Goal: Find specific page/section: Find specific page/section

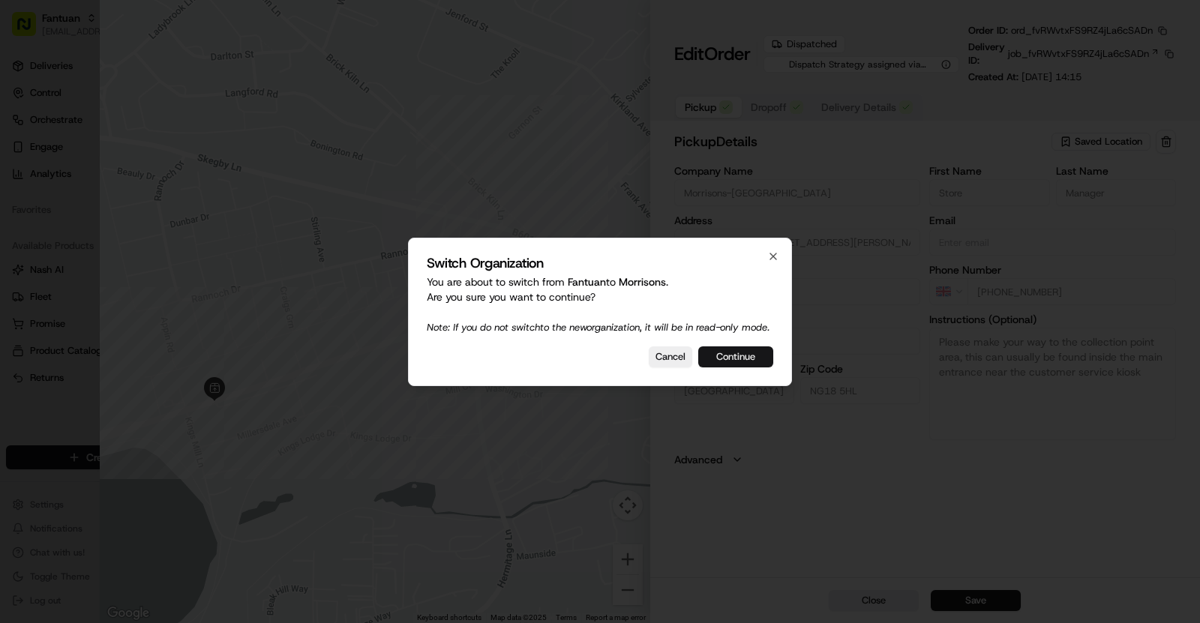
click at [744, 365] on button "Continue" at bounding box center [735, 357] width 75 height 21
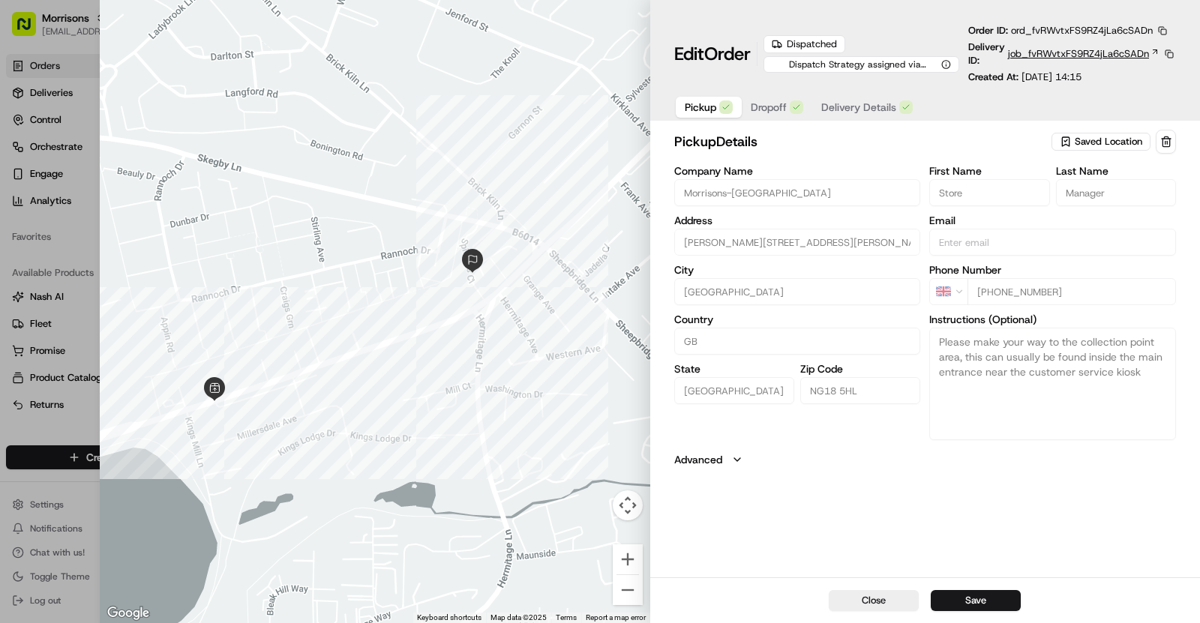
click at [1036, 59] on span "job_fvRWvtxFS9RZ4jLa6cSADn" at bounding box center [1078, 54] width 141 height 14
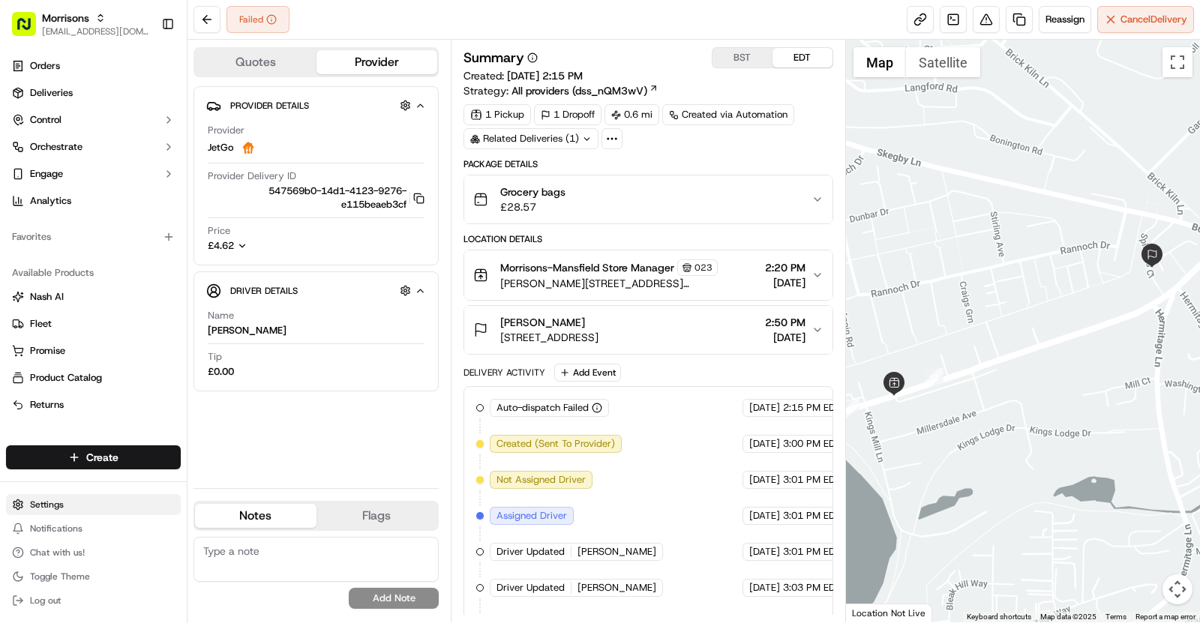
click at [60, 505] on html "[PERSON_NAME] [EMAIL_ADDRESS][DOMAIN_NAME] Toggle Sidebar Orders Deliveries Con…" at bounding box center [600, 311] width 1200 height 623
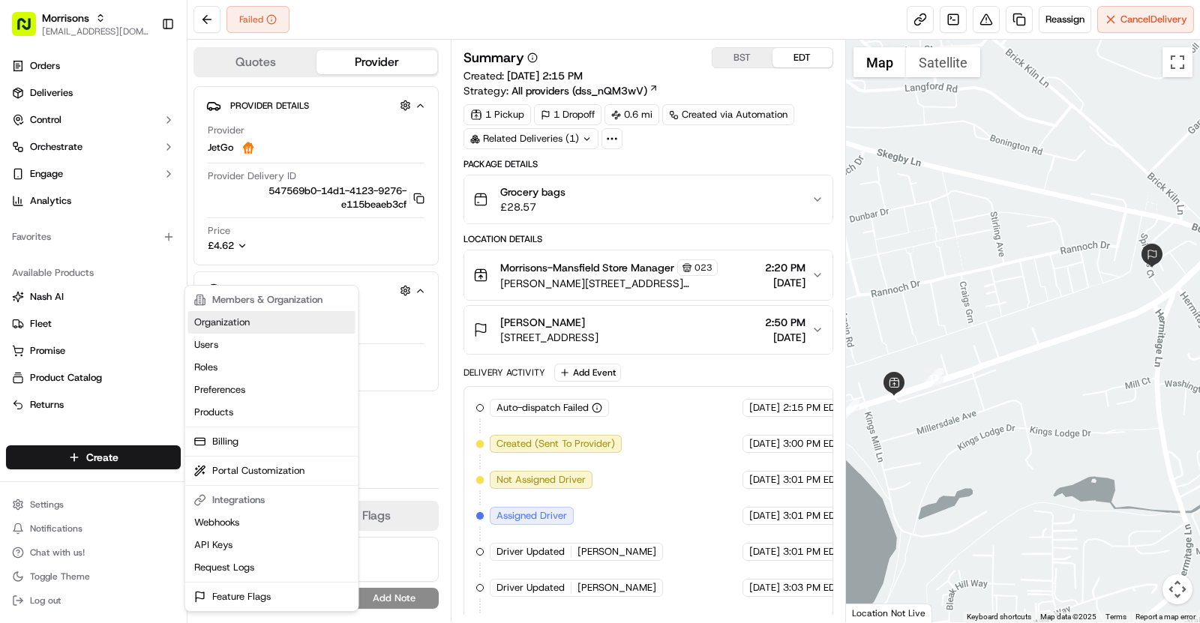
click at [233, 329] on link "Organization" at bounding box center [271, 322] width 167 height 23
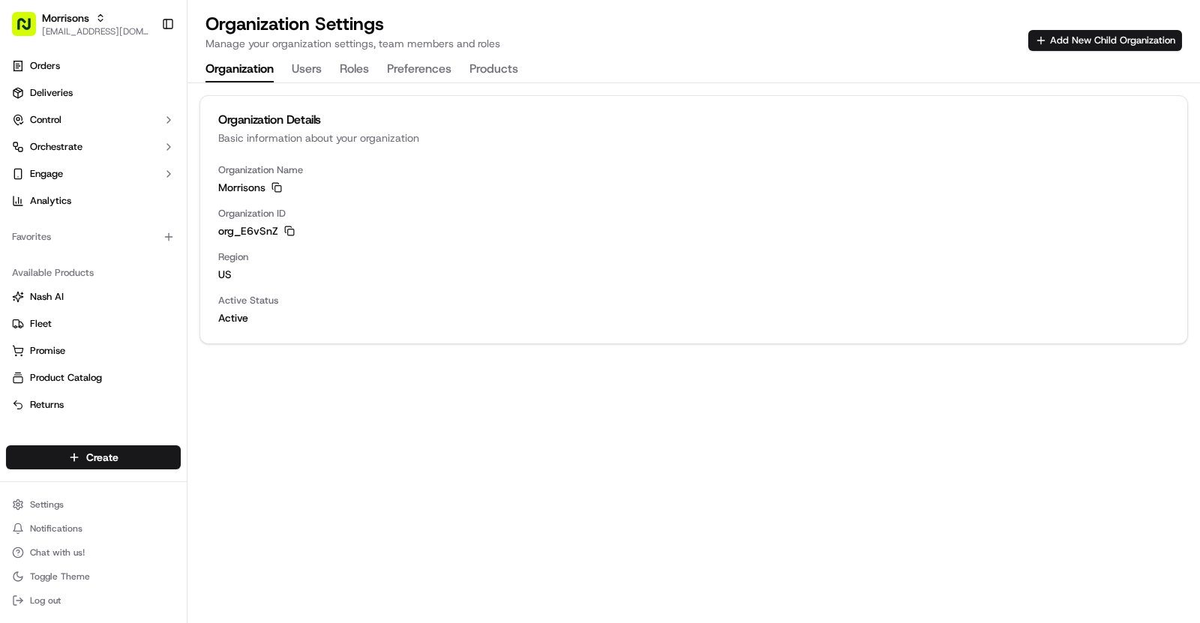
click at [291, 236] on div "org_E6vSnZ Copy org_E6vSnZ" at bounding box center [693, 231] width 951 height 15
click at [291, 234] on icon "button" at bounding box center [289, 231] width 11 height 11
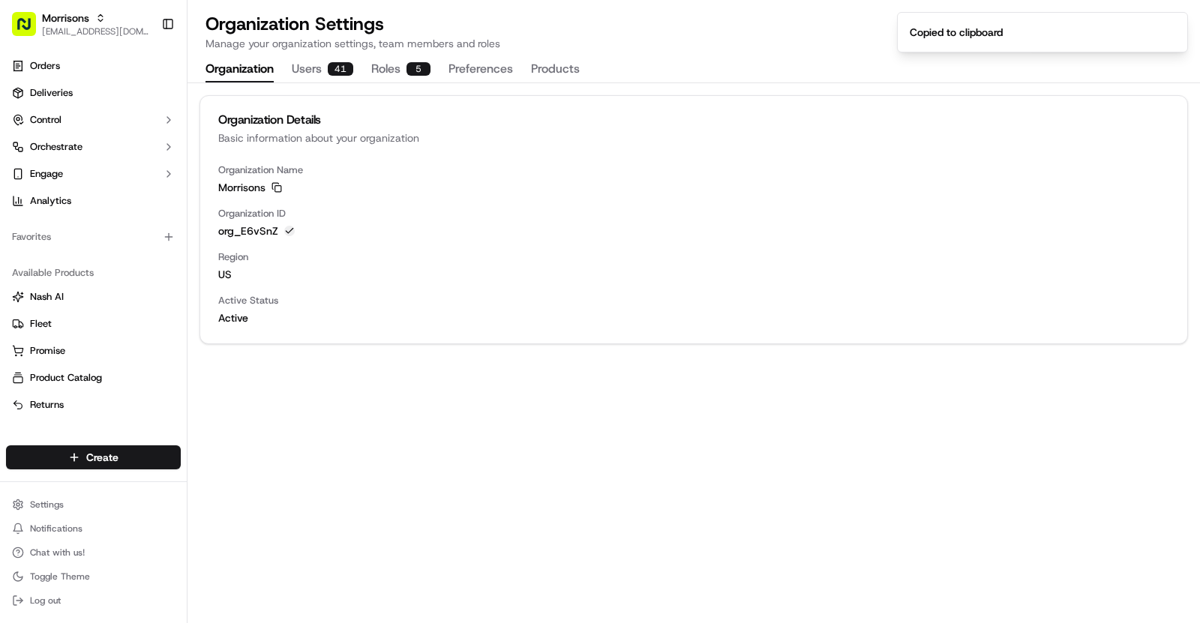
click at [291, 234] on icon "button" at bounding box center [289, 231] width 11 height 11
